Goal: Use online tool/utility

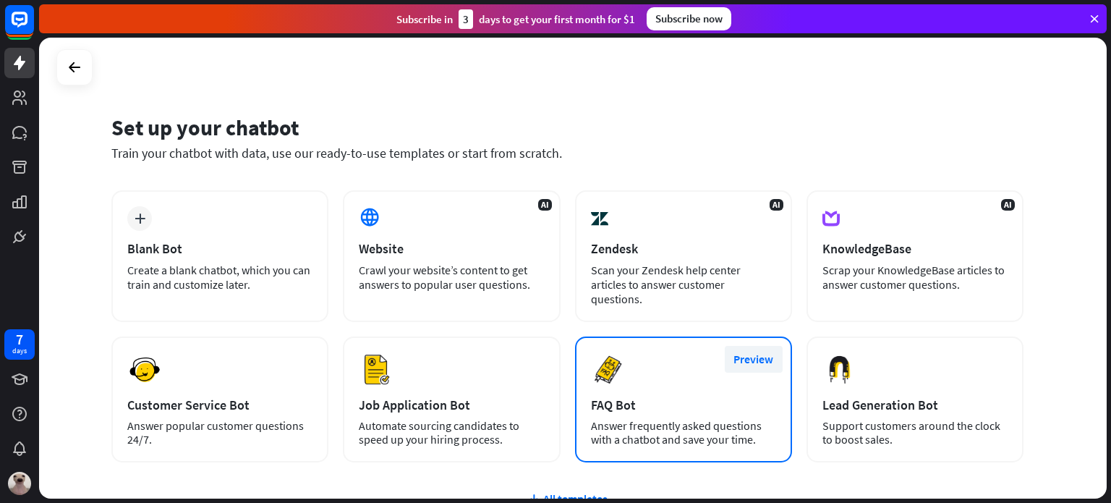
click at [749, 352] on button "Preview" at bounding box center [754, 359] width 58 height 27
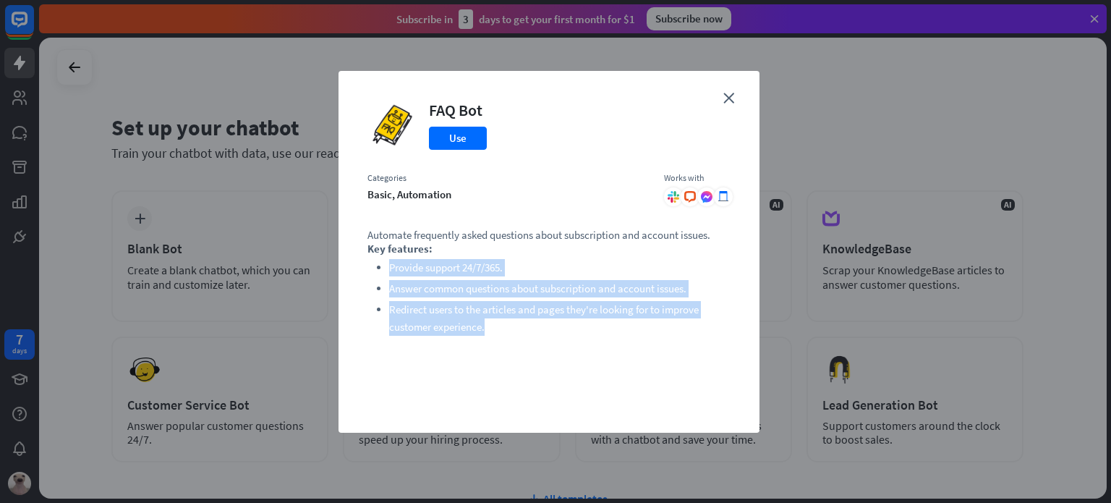
drag, startPoint x: 421, startPoint y: 266, endPoint x: 596, endPoint y: 342, distance: 190.8
click at [596, 342] on div "Automate frequently asked questions about subscription and account issues. Key …" at bounding box center [548, 316] width 363 height 176
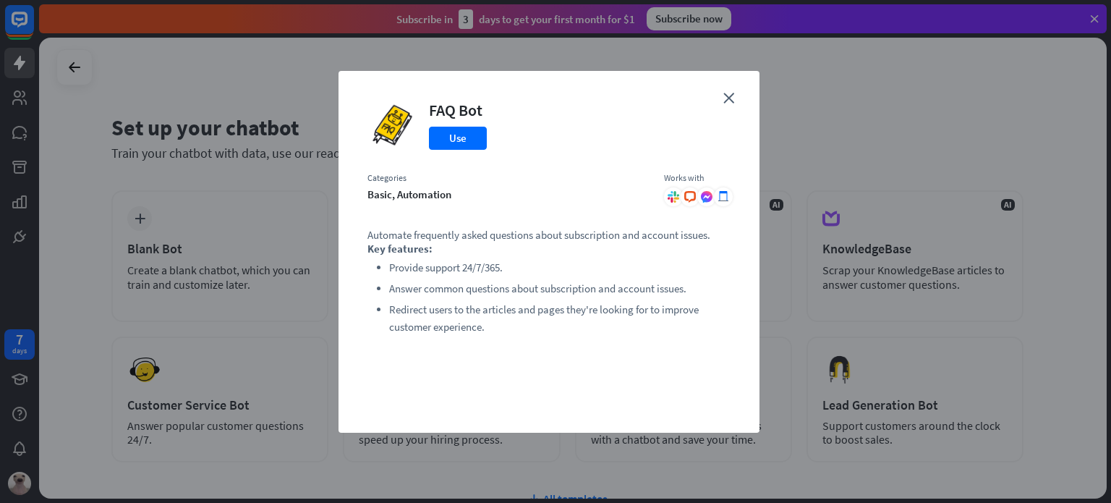
click at [729, 105] on div "close FAQ Bot Use Categories basic, automation Works with .cls-1{fill:url(#radi…" at bounding box center [549, 252] width 421 height 362
click at [726, 99] on icon "close" at bounding box center [728, 98] width 11 height 11
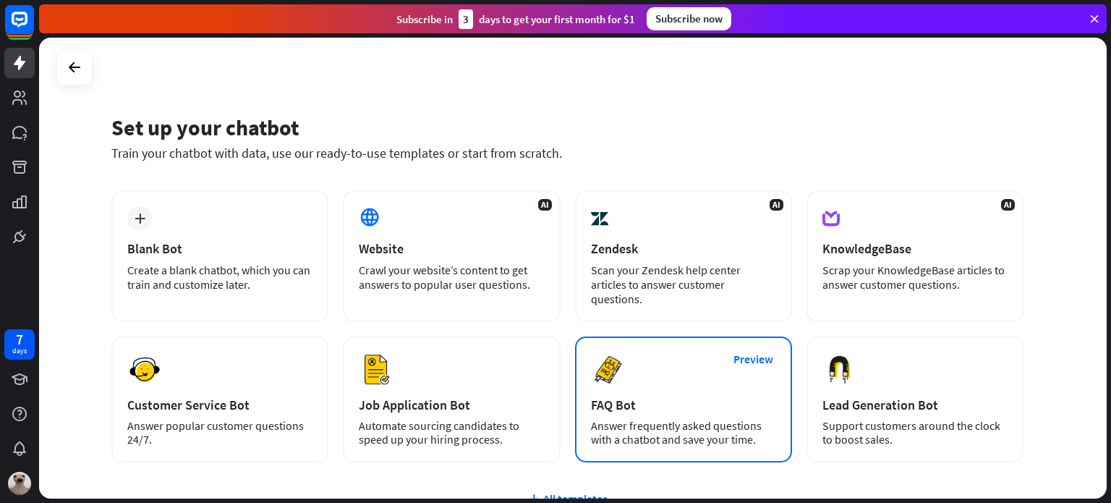
click at [658, 396] on div "FAQ Bot" at bounding box center [683, 404] width 185 height 17
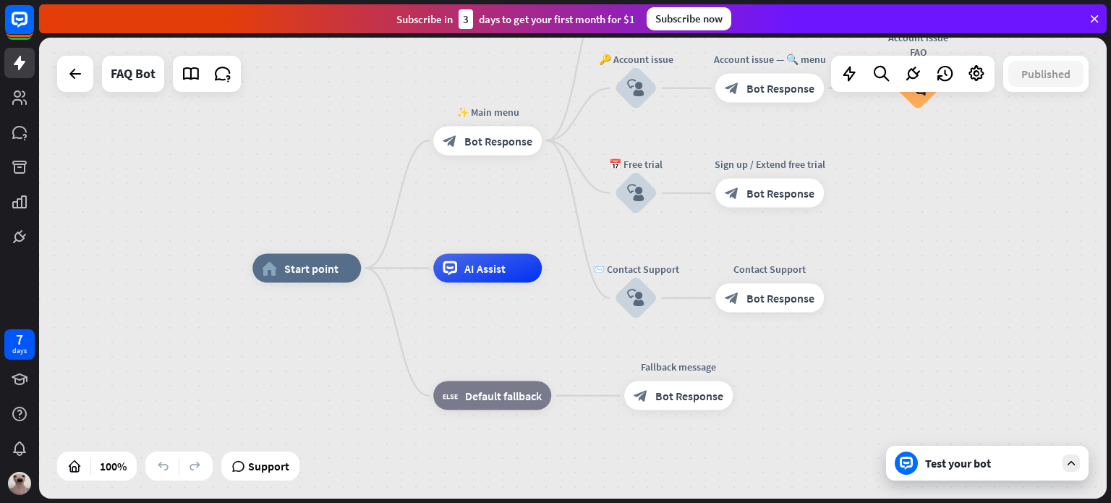
drag, startPoint x: 512, startPoint y: 237, endPoint x: 441, endPoint y: 304, distance: 97.2
click at [446, 335] on div "home_2 Start point ✨ Main menu block_bot_response Bot Response 💲 Subscription b…" at bounding box center [786, 498] width 1068 height 461
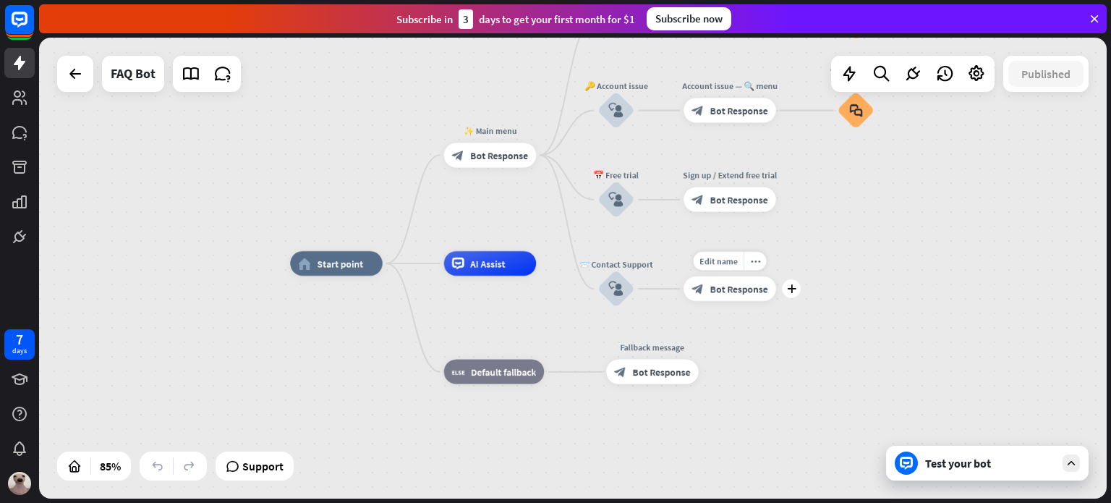
drag, startPoint x: 807, startPoint y: 260, endPoint x: 752, endPoint y: 308, distance: 73.8
drag, startPoint x: 1052, startPoint y: 466, endPoint x: 1042, endPoint y: 451, distance: 17.9
click at [1045, 456] on div "Test your bot" at bounding box center [990, 463] width 130 height 14
